Goal: Complete application form

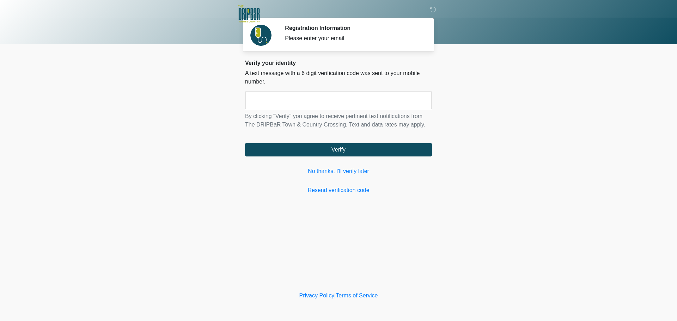
click at [360, 104] on input "text" at bounding box center [338, 101] width 187 height 18
type input "******"
click at [339, 173] on link "No thanks, I'll verify later" at bounding box center [338, 171] width 187 height 8
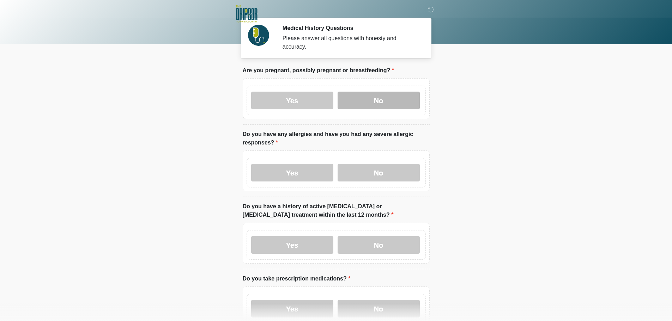
click at [397, 98] on label "No" at bounding box center [378, 101] width 82 height 18
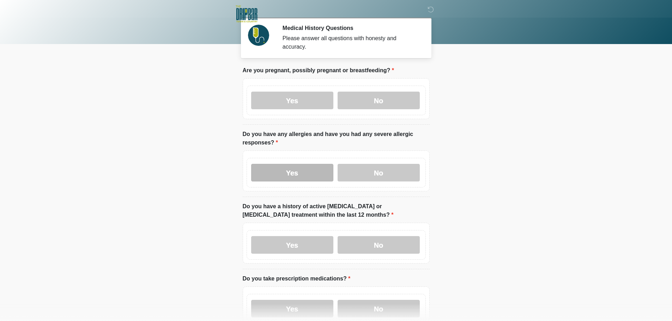
click at [300, 164] on label "Yes" at bounding box center [292, 173] width 82 height 18
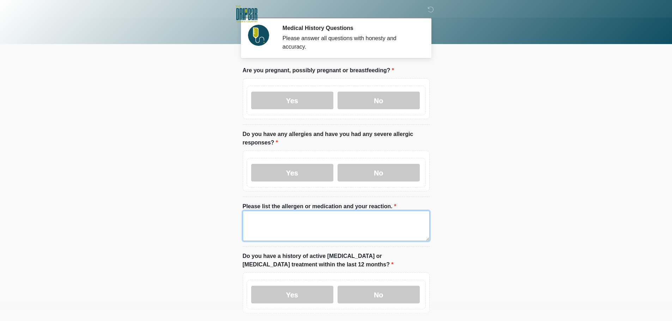
click at [264, 216] on textarea "Please list the allergen or medication and your reaction." at bounding box center [336, 226] width 187 height 30
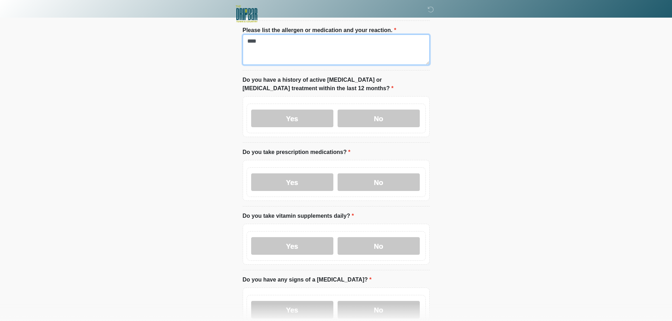
scroll to position [212, 0]
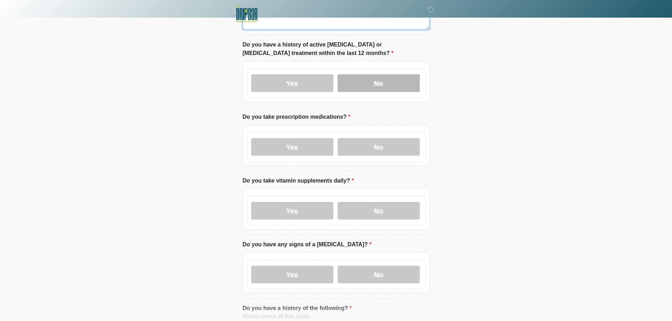
type textarea "****"
click at [391, 77] on label "No" at bounding box center [378, 83] width 82 height 18
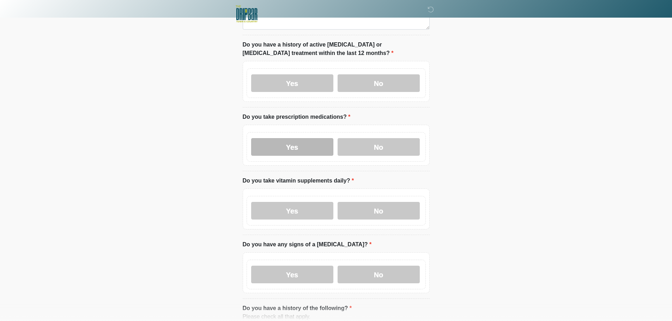
click at [298, 138] on label "Yes" at bounding box center [292, 147] width 82 height 18
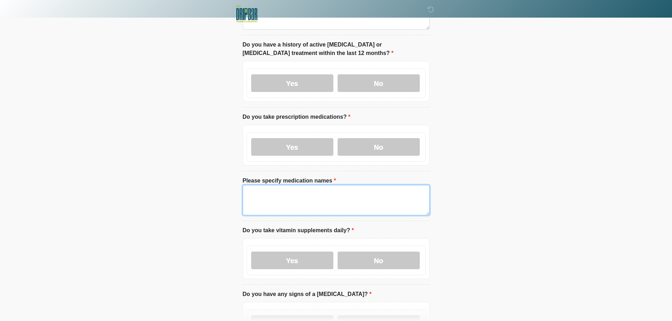
click at [304, 191] on textarea "Please specify medication names" at bounding box center [336, 200] width 187 height 30
type textarea "****"
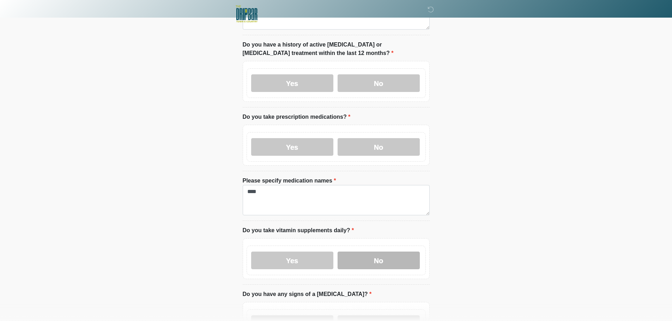
click at [404, 256] on label "No" at bounding box center [378, 261] width 82 height 18
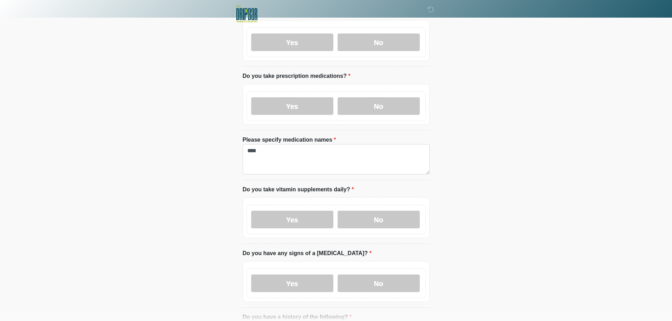
scroll to position [353, 0]
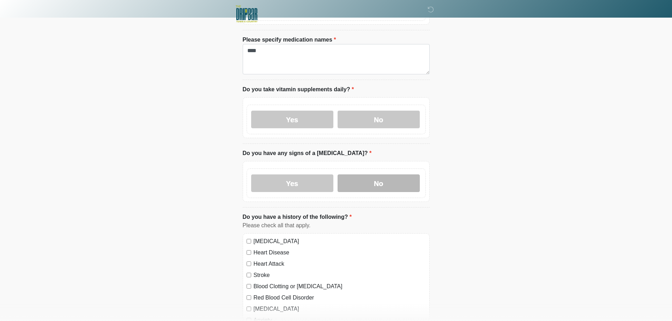
click at [390, 176] on label "No" at bounding box center [378, 184] width 82 height 18
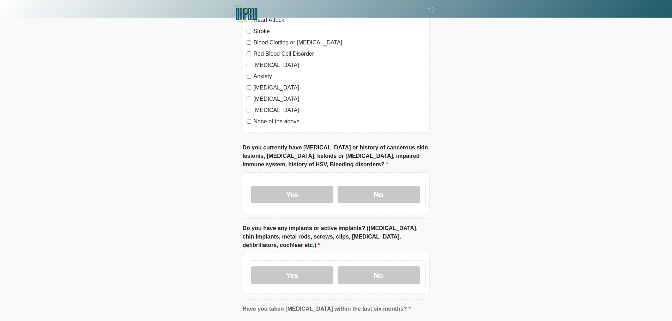
scroll to position [635, 0]
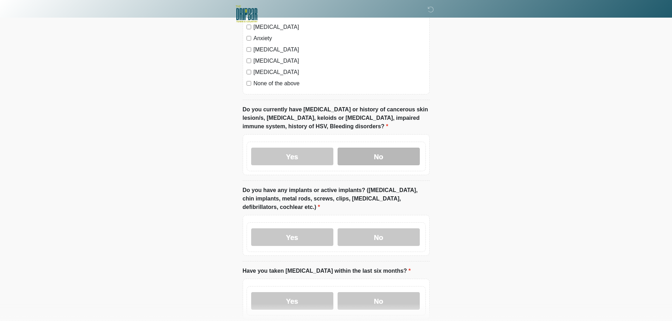
click at [352, 148] on label "No" at bounding box center [378, 157] width 82 height 18
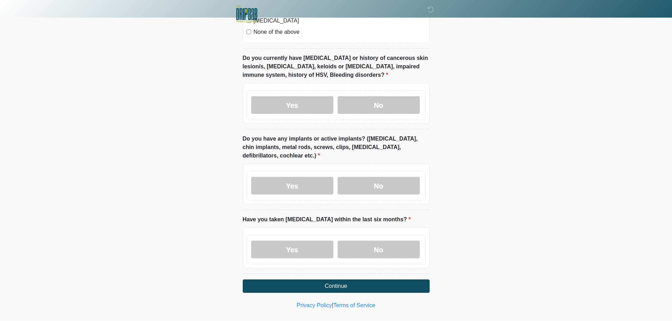
scroll to position [689, 0]
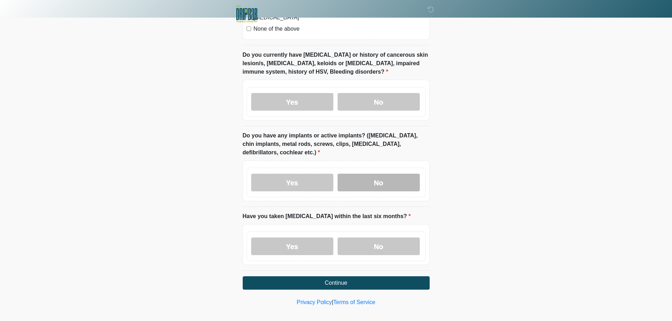
click at [389, 174] on label "No" at bounding box center [378, 183] width 82 height 18
click at [295, 98] on label "Yes" at bounding box center [292, 102] width 82 height 18
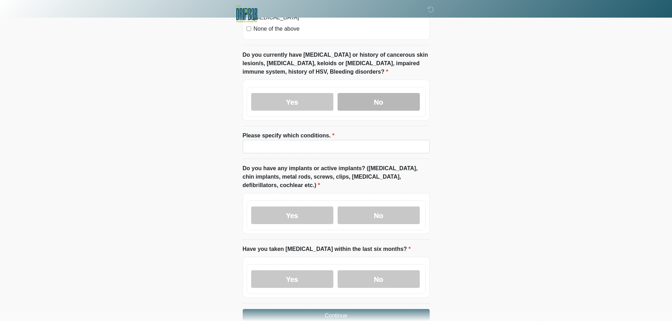
click at [377, 96] on label "No" at bounding box center [378, 102] width 82 height 18
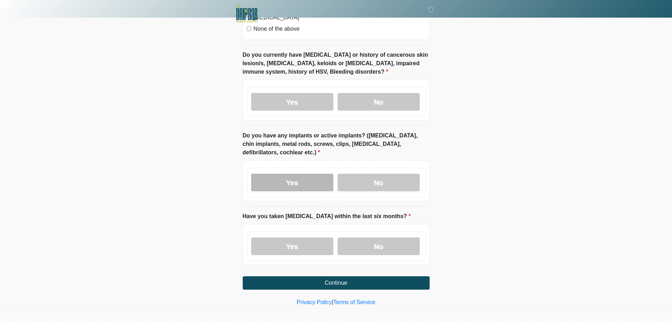
click at [292, 175] on label "Yes" at bounding box center [292, 183] width 82 height 18
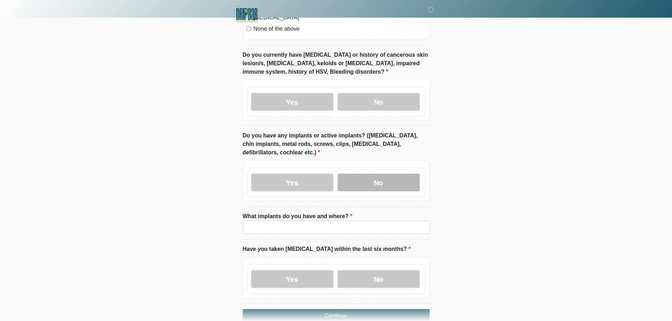
click at [366, 174] on label "No" at bounding box center [378, 183] width 82 height 18
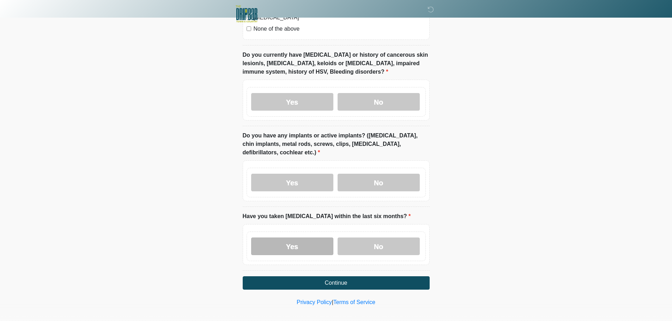
click at [298, 238] on label "Yes" at bounding box center [292, 247] width 82 height 18
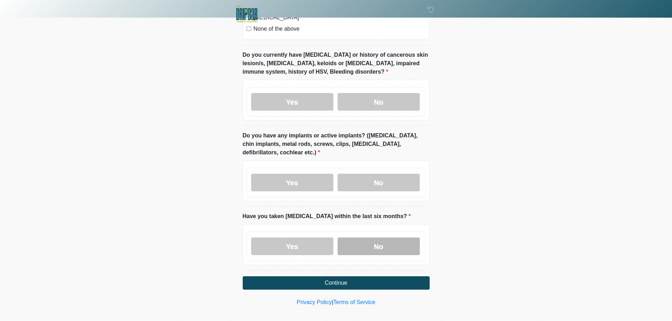
click at [373, 238] on label "No" at bounding box center [378, 247] width 82 height 18
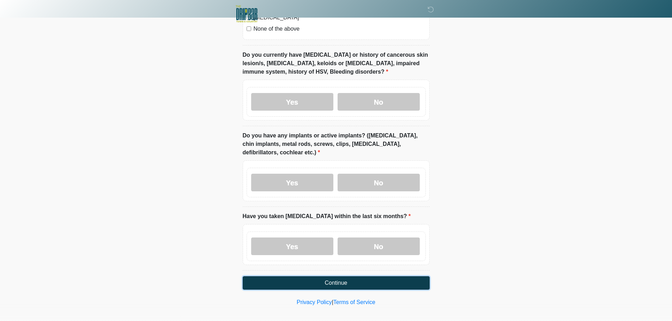
click at [345, 276] on button "Continue" at bounding box center [336, 282] width 187 height 13
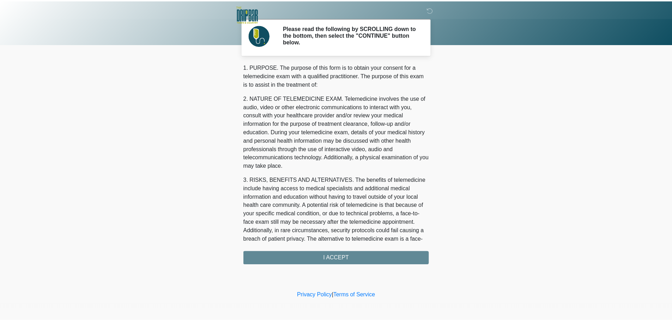
scroll to position [237, 0]
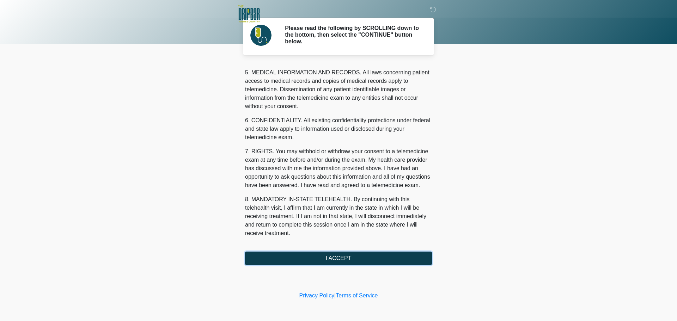
click at [354, 256] on button "I ACCEPT" at bounding box center [338, 258] width 187 height 13
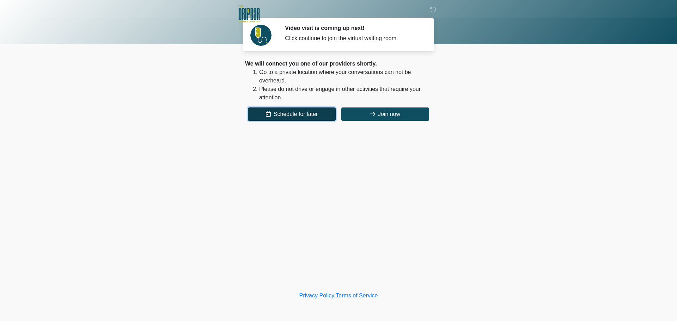
click at [282, 111] on button "Schedule for later" at bounding box center [292, 114] width 88 height 13
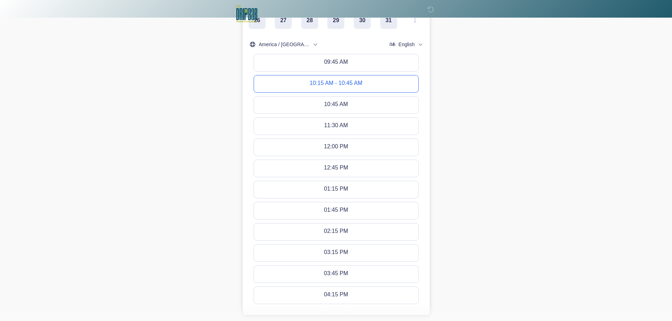
scroll to position [297, 0]
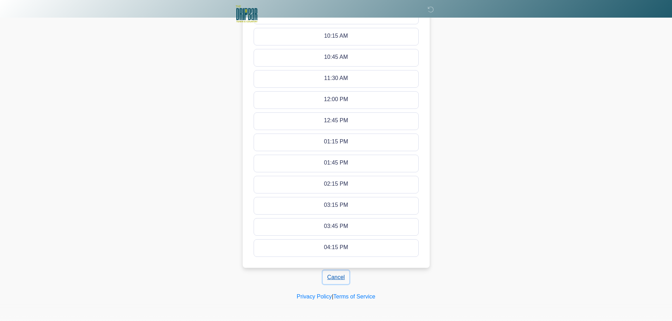
click at [337, 281] on button "Cancel" at bounding box center [336, 277] width 27 height 13
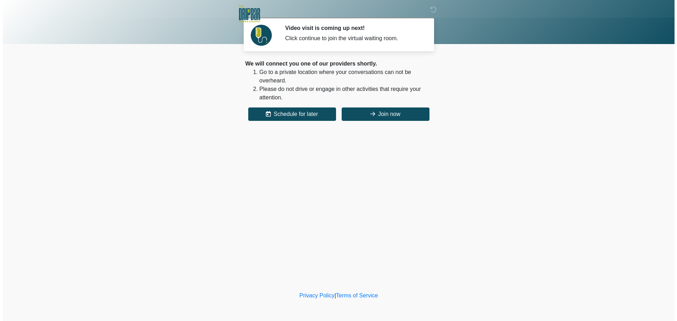
scroll to position [0, 0]
click at [384, 113] on button "Join now" at bounding box center [385, 114] width 88 height 13
